Goal: Task Accomplishment & Management: Manage account settings

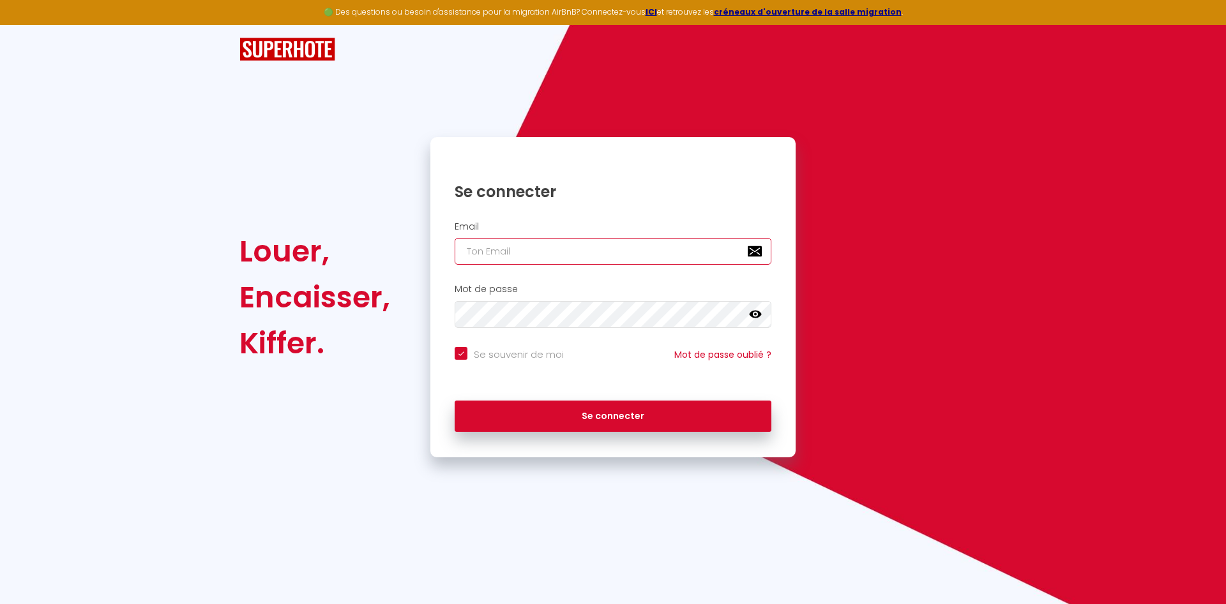
click at [559, 245] on input "email" at bounding box center [612, 251] width 317 height 27
click at [559, 249] on input "email" at bounding box center [612, 251] width 317 height 27
type input "j"
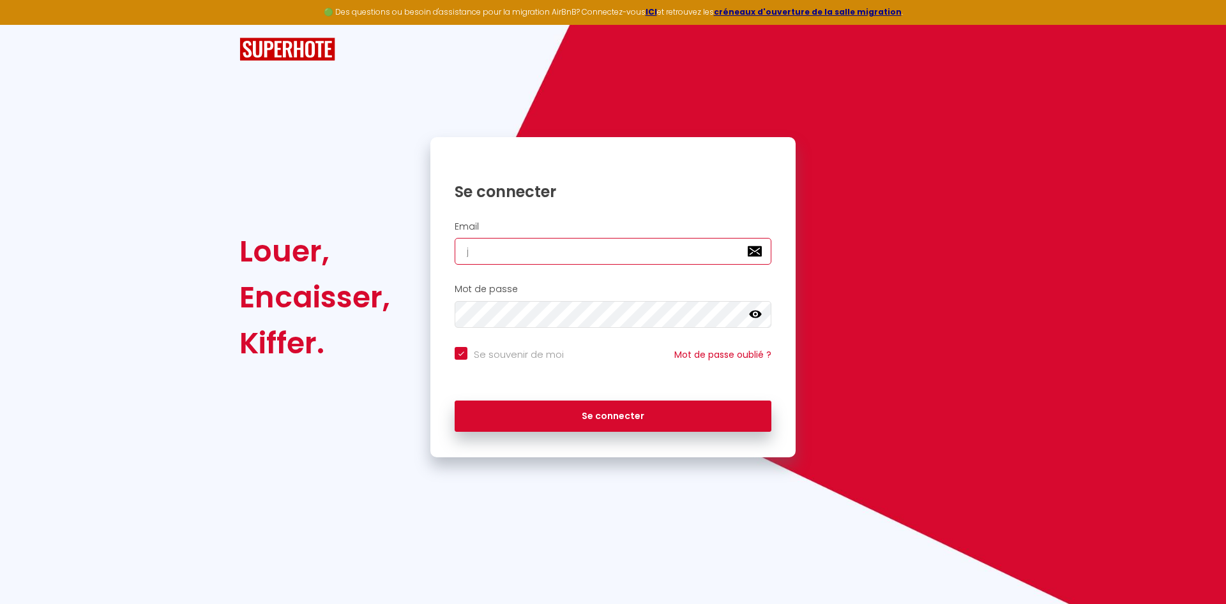
checkbox input "true"
type input "jn"
checkbox input "true"
type input "jnv"
checkbox input "true"
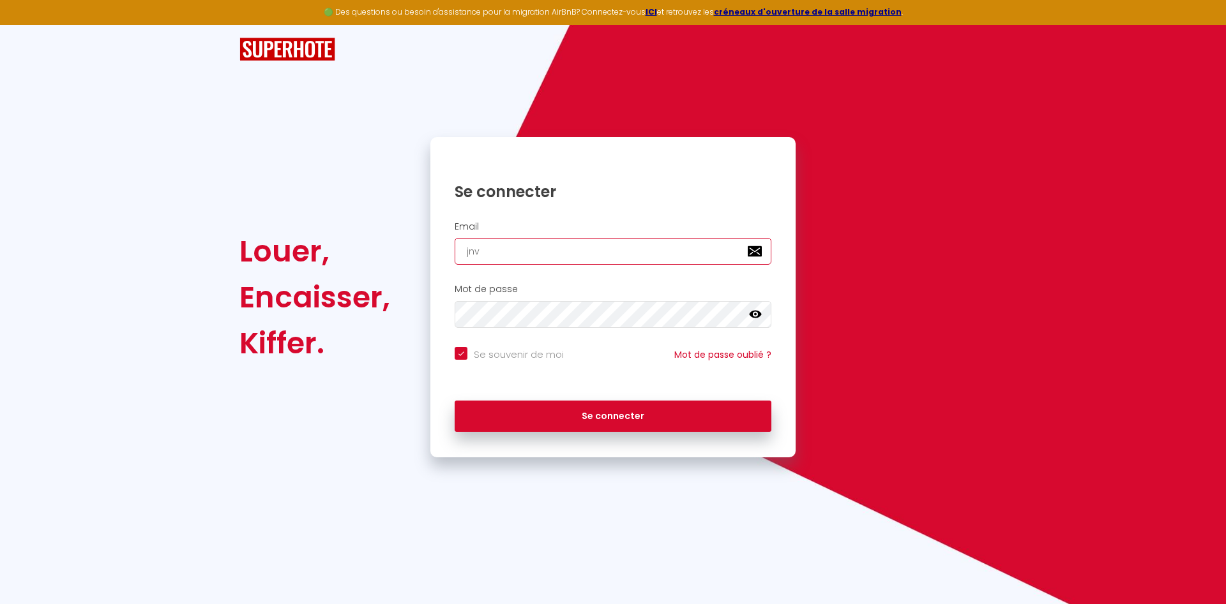
type input "jnv."
checkbox input "true"
type input "jnv.g"
checkbox input "true"
type input "[DOMAIN_NAME]"
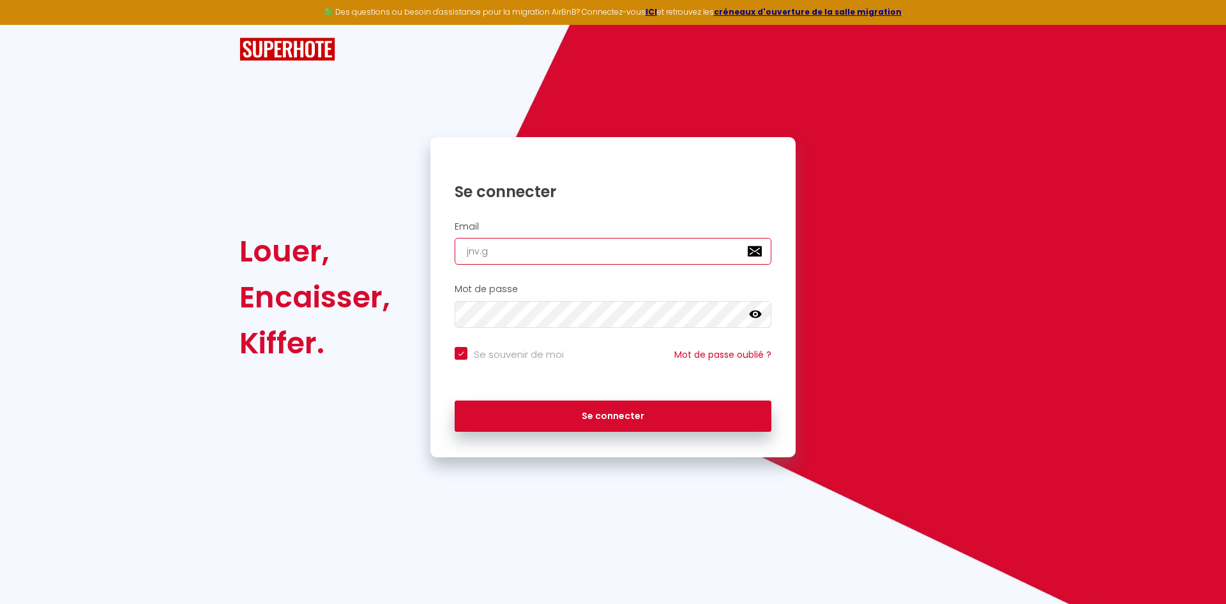
checkbox input "true"
type input "jnv.ger"
checkbox input "true"
type input "jnv.gerv"
checkbox input "true"
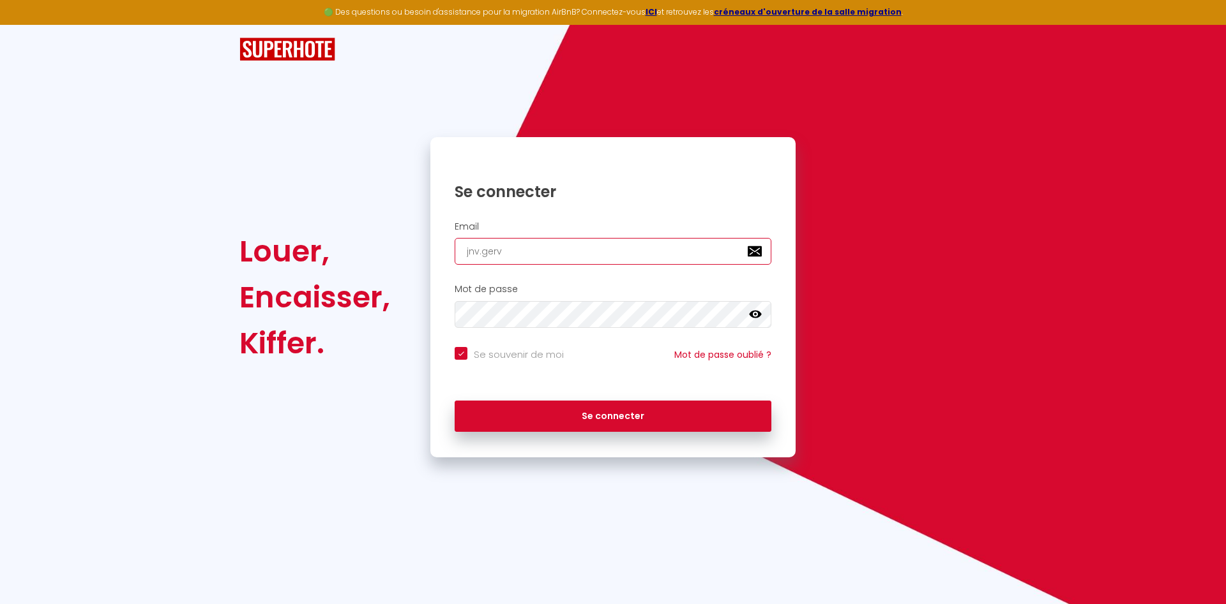
type input "jnv.gerva"
checkbox input "true"
type input "jnv.gervai"
checkbox input "true"
type input "jnv.[PERSON_NAME]"
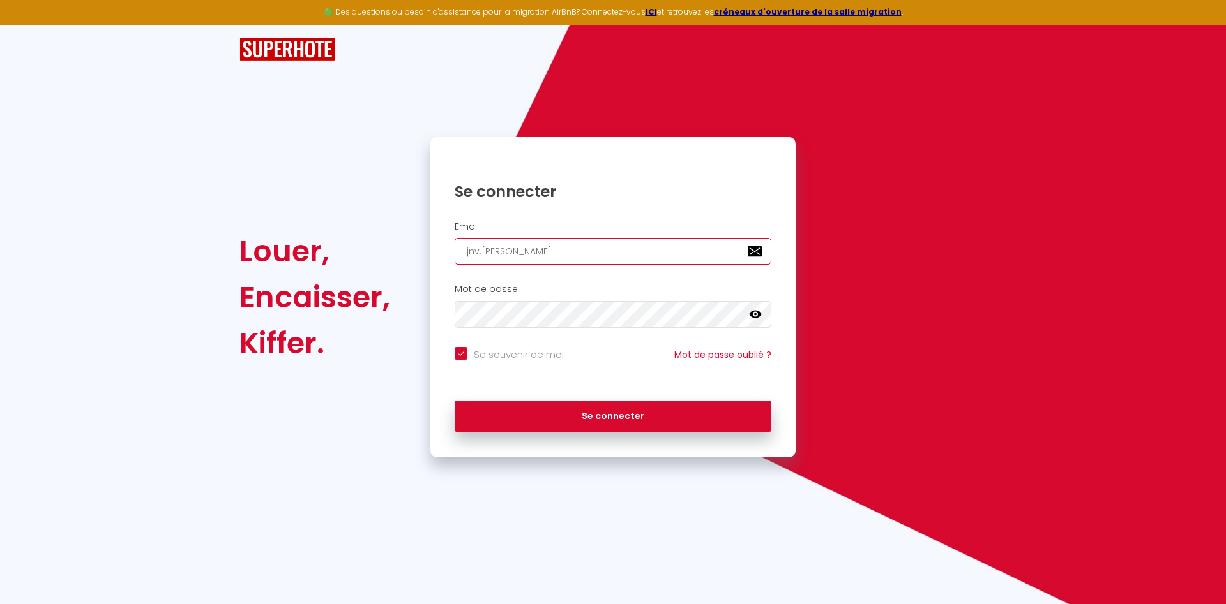
checkbox input "true"
type input "jnv.[PERSON_NAME]@"
checkbox input "true"
type input "jnv.gervais@y"
checkbox input "true"
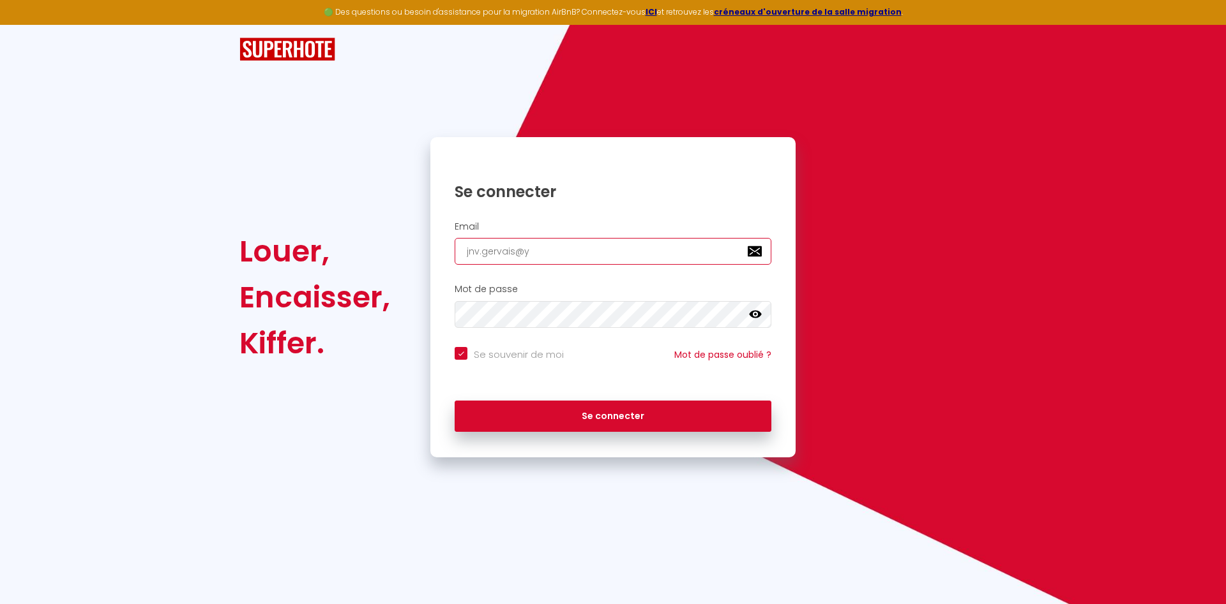
type input "jnv.gervais@ya"
checkbox input "true"
type input "jnv.gervais@yah"
checkbox input "true"
type input "jnv.gervais@yaho"
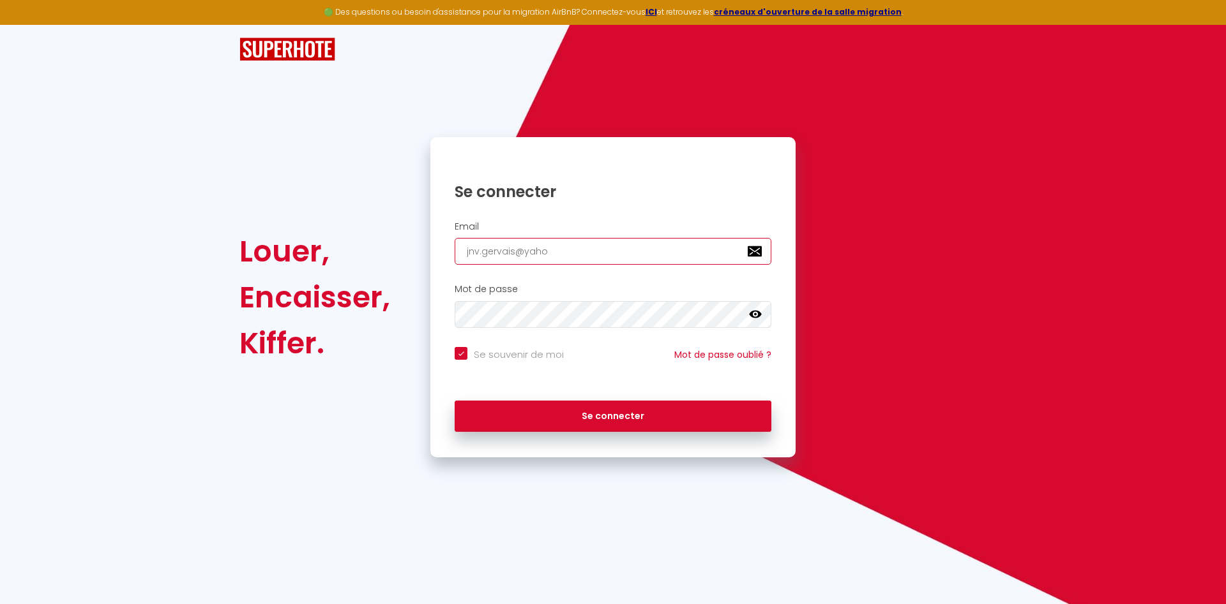
checkbox input "true"
type input "[EMAIL_ADDRESS]"
checkbox input "true"
type input "[EMAIL_ADDRESS]."
checkbox input "true"
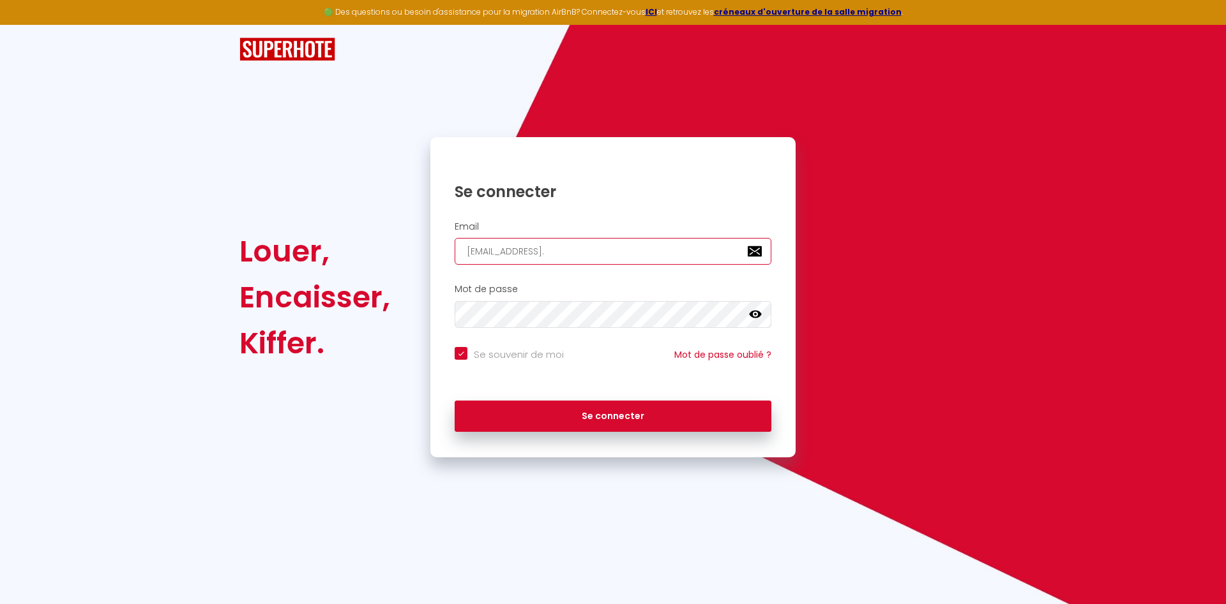
type input "jnv.gervais@yahoo.f"
checkbox input "true"
type input "[EMAIL_ADDRESS][DOMAIN_NAME]"
checkbox input "true"
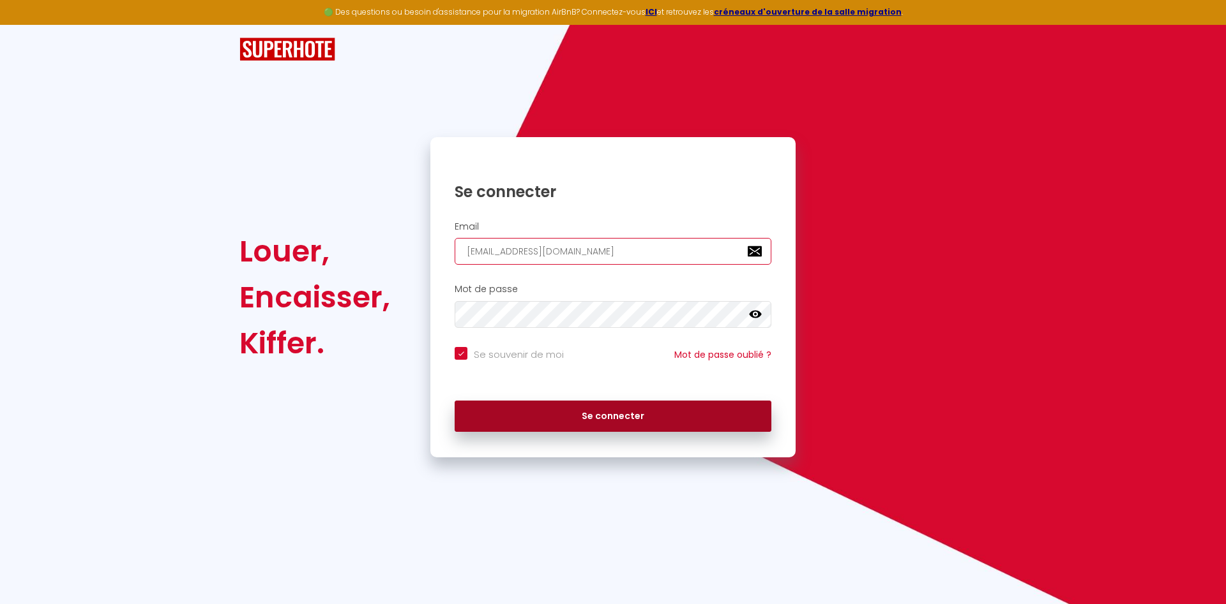
type input "[EMAIL_ADDRESS][DOMAIN_NAME]"
click at [623, 428] on button "Se connecter" at bounding box center [612, 417] width 317 height 32
checkbox input "true"
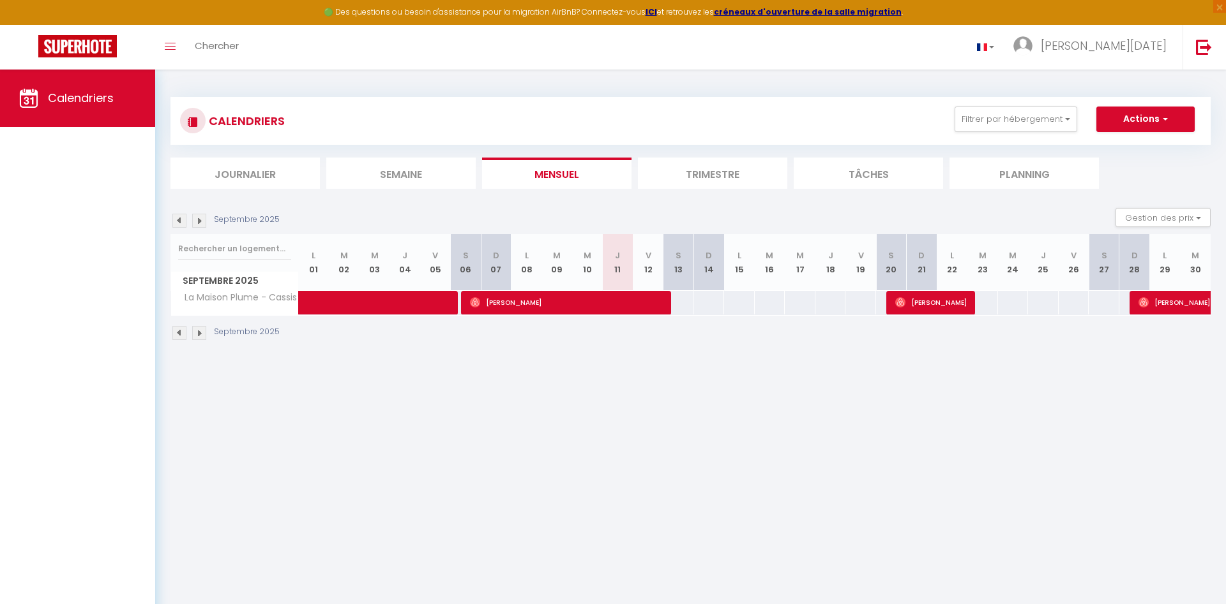
click at [933, 306] on span "[PERSON_NAME]" at bounding box center [930, 302] width 71 height 24
select select "OK"
select select "0"
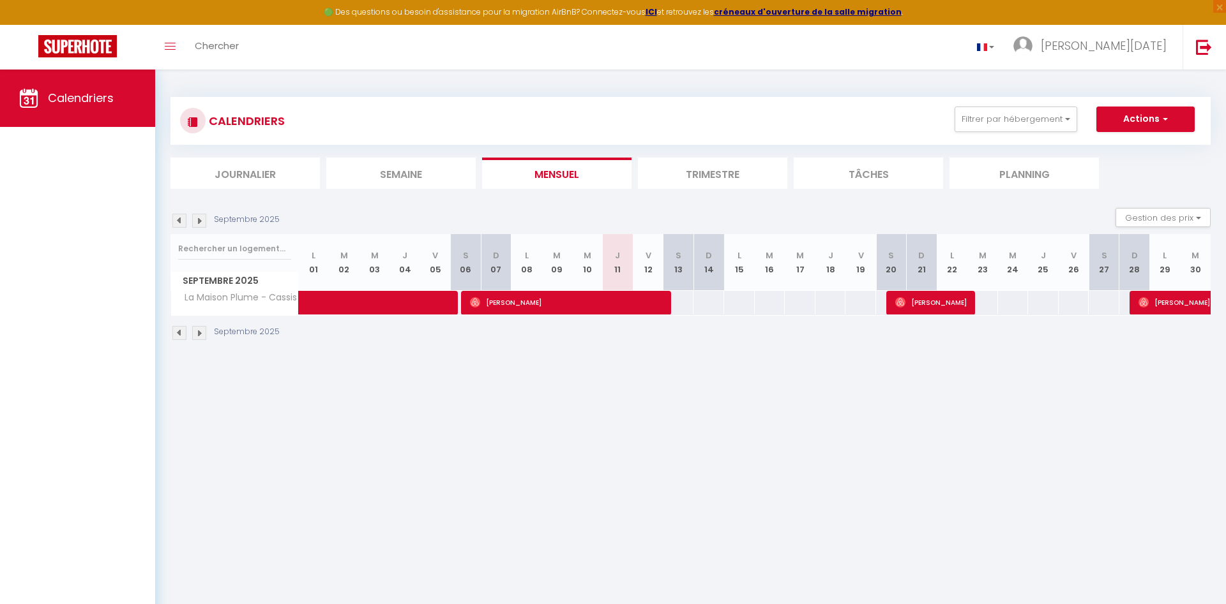
select select "1"
select select
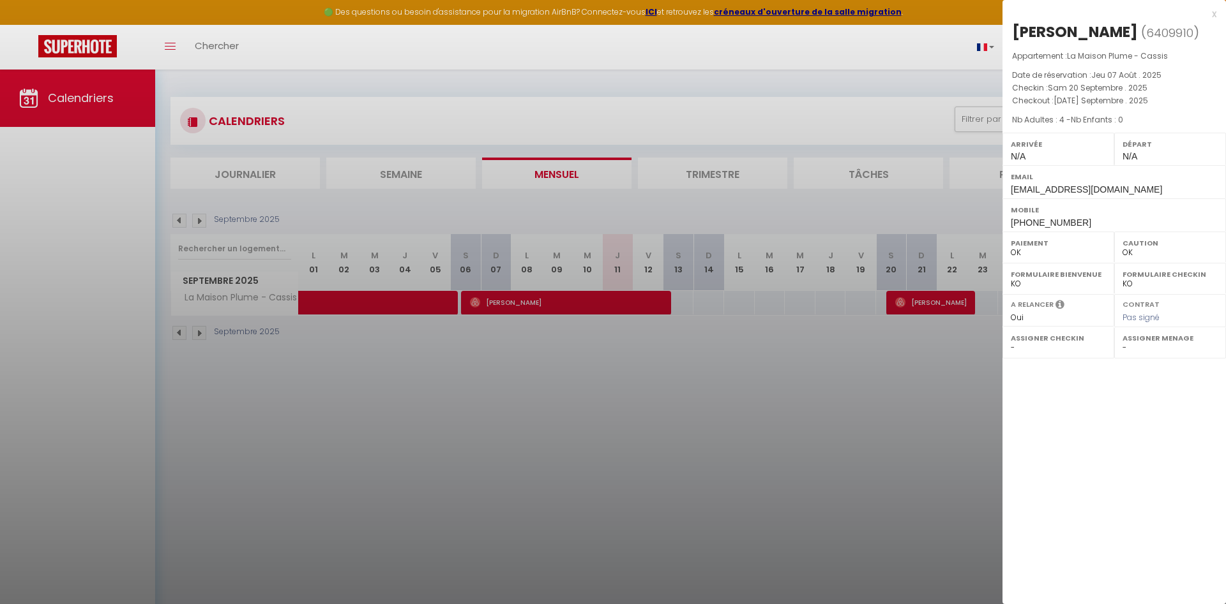
select select "41266"
click at [922, 424] on div at bounding box center [613, 302] width 1226 height 604
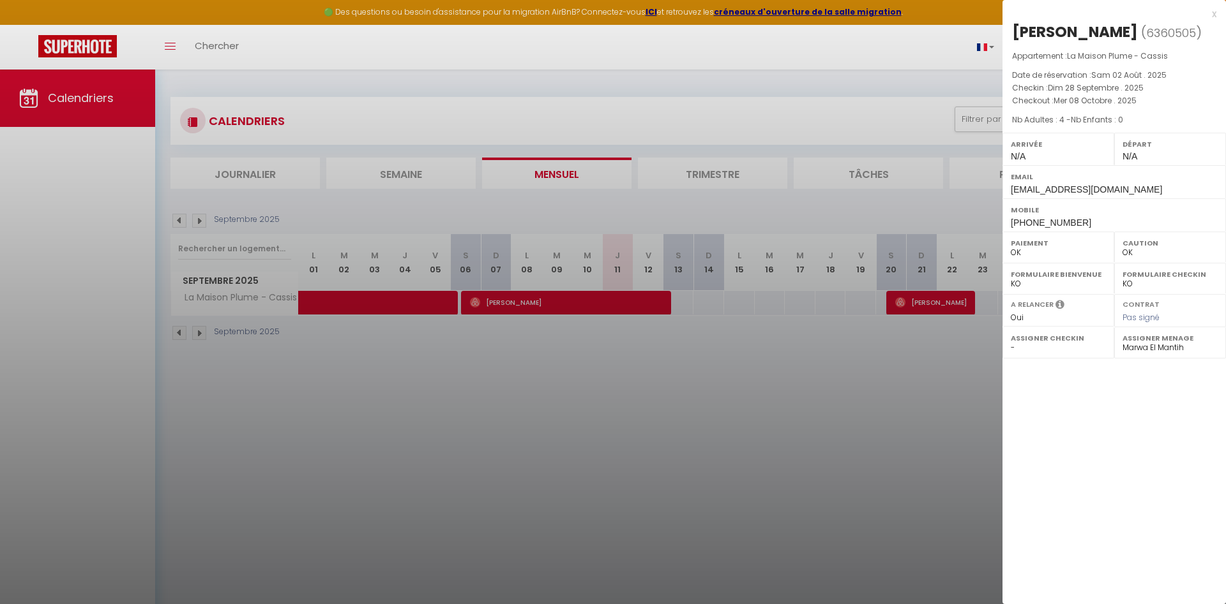
click at [960, 417] on div at bounding box center [613, 302] width 1226 height 604
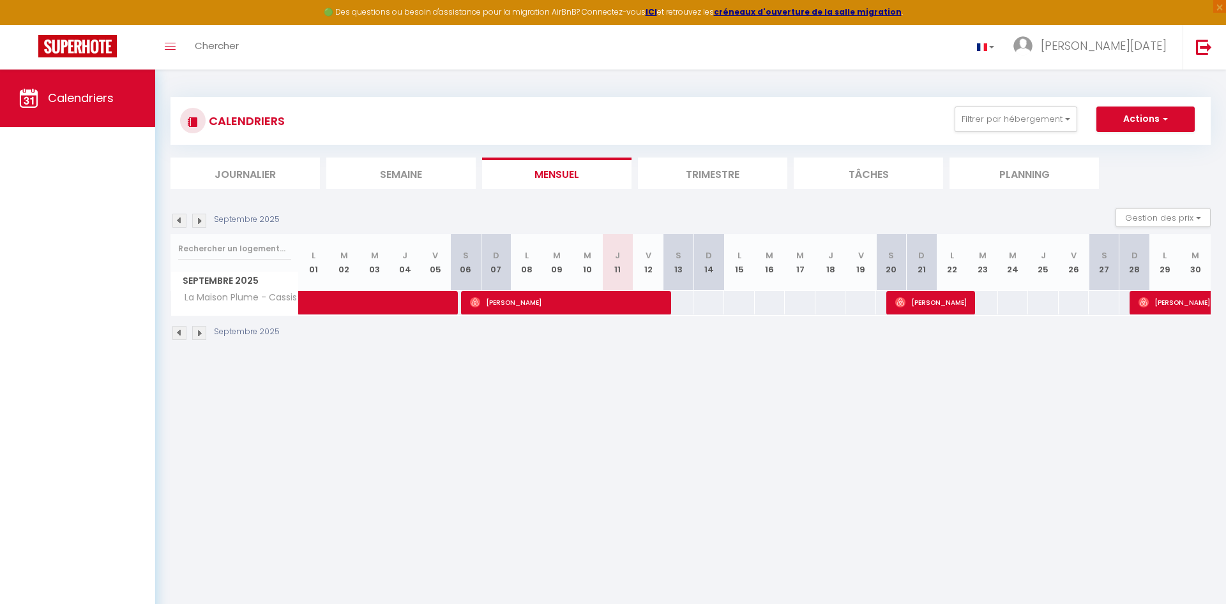
click at [600, 304] on span "[PERSON_NAME]" at bounding box center [567, 302] width 194 height 24
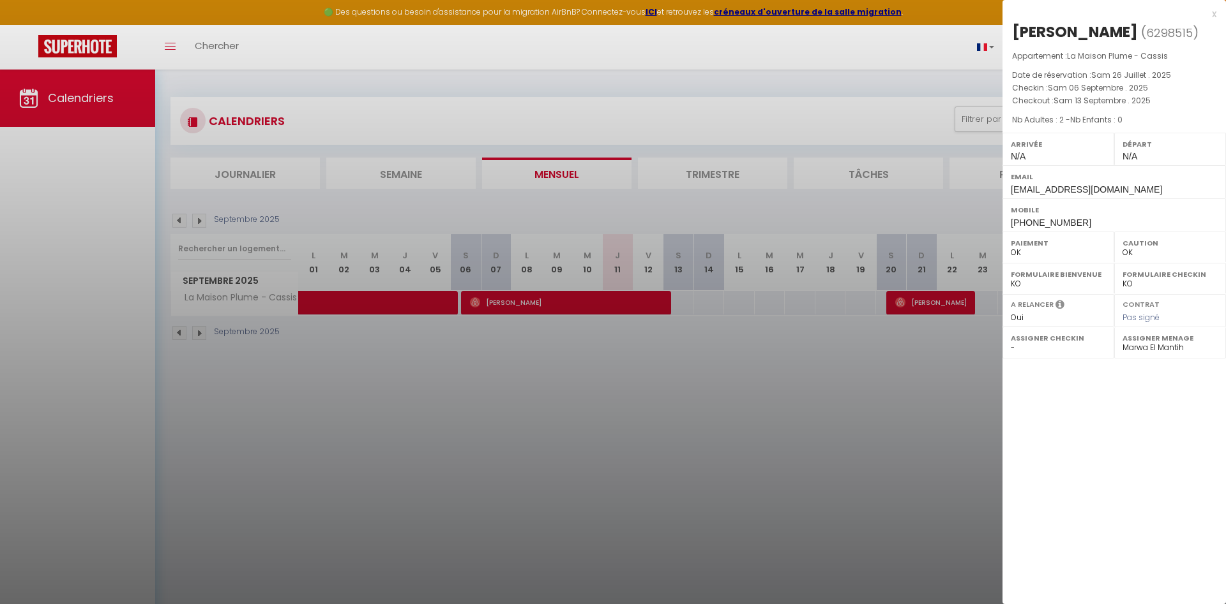
click at [836, 393] on div at bounding box center [613, 302] width 1226 height 604
